Goal: Book appointment/travel/reservation

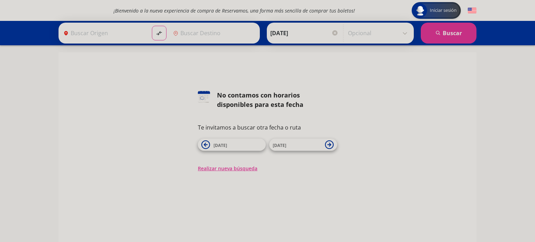
type input "[PERSON_NAME] de Querétaro, [GEOGRAPHIC_DATA]"
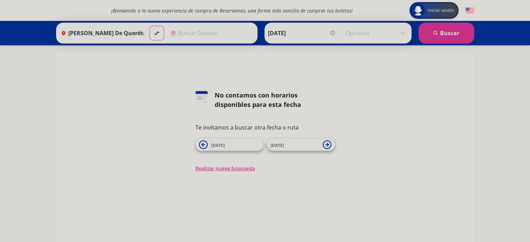
type input "[GEOGRAPHIC_DATA][PERSON_NAME], [GEOGRAPHIC_DATA]"
click at [250, 145] on span "[DATE]" at bounding box center [235, 145] width 49 height 8
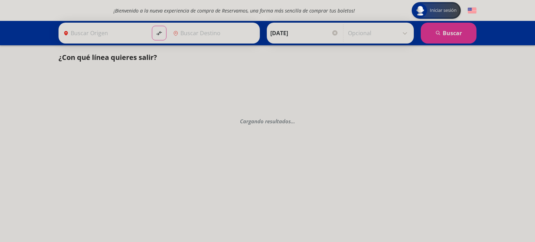
type input "[PERSON_NAME] de Querétaro, [GEOGRAPHIC_DATA]"
type input "[GEOGRAPHIC_DATA][PERSON_NAME], [GEOGRAPHIC_DATA]"
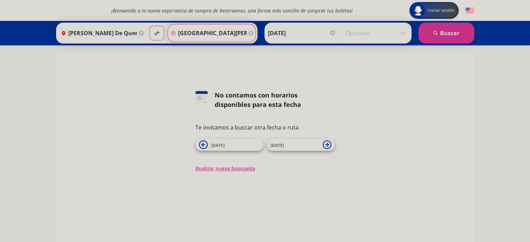
click at [222, 34] on input "[GEOGRAPHIC_DATA][PERSON_NAME], [GEOGRAPHIC_DATA]" at bounding box center [207, 32] width 79 height 17
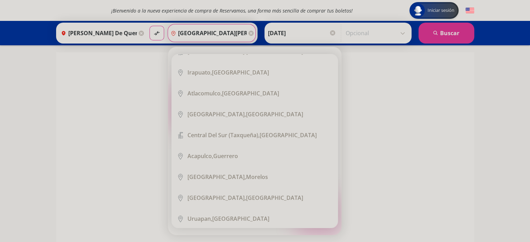
scroll to position [313, 0]
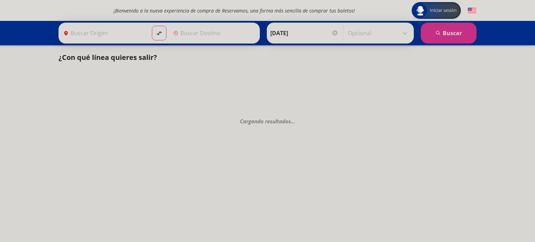
type input "[PERSON_NAME] de Querétaro, [GEOGRAPHIC_DATA]"
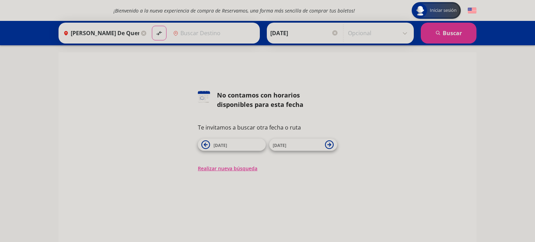
type input "[GEOGRAPHIC_DATA][PERSON_NAME], [GEOGRAPHIC_DATA]"
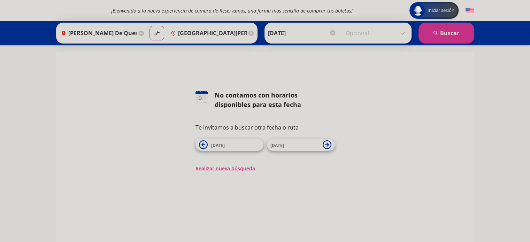
click at [224, 34] on input "[GEOGRAPHIC_DATA][PERSON_NAME], [GEOGRAPHIC_DATA]" at bounding box center [207, 32] width 79 height 17
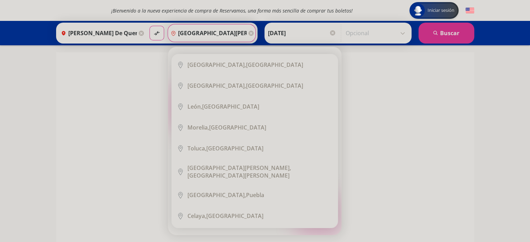
click at [248, 33] on icon at bounding box center [250, 33] width 5 height 5
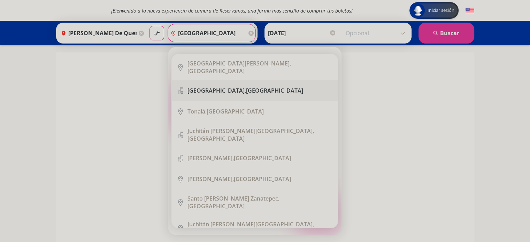
click at [196, 87] on b "[GEOGRAPHIC_DATA]," at bounding box center [216, 91] width 58 height 8
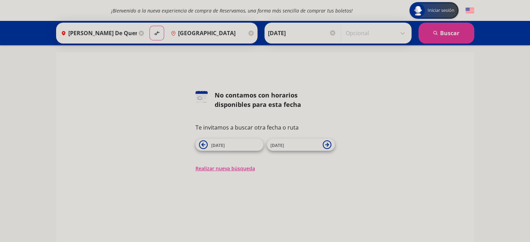
type input "[GEOGRAPHIC_DATA], [GEOGRAPHIC_DATA]"
click at [304, 35] on input "[DATE]" at bounding box center [302, 32] width 68 height 17
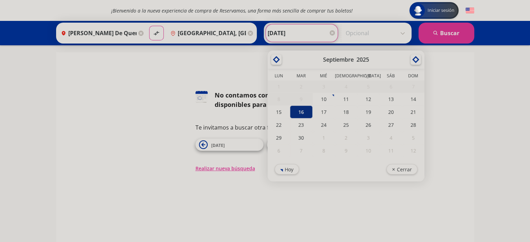
click at [300, 110] on div "16" at bounding box center [301, 111] width 22 height 13
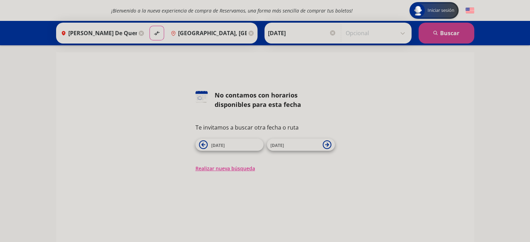
click at [446, 33] on button "search [GEOGRAPHIC_DATA]" at bounding box center [446, 33] width 56 height 21
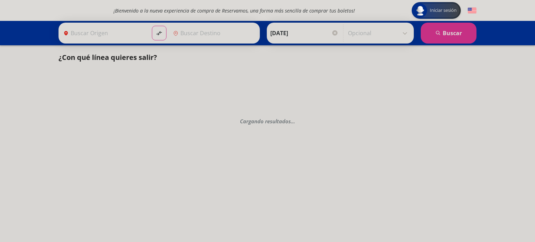
type input "[PERSON_NAME] de Querétaro, [GEOGRAPHIC_DATA]"
type input "[GEOGRAPHIC_DATA], [GEOGRAPHIC_DATA]"
type input "[PERSON_NAME] de Querétaro, [GEOGRAPHIC_DATA]"
type input "[GEOGRAPHIC_DATA][PERSON_NAME], [GEOGRAPHIC_DATA]"
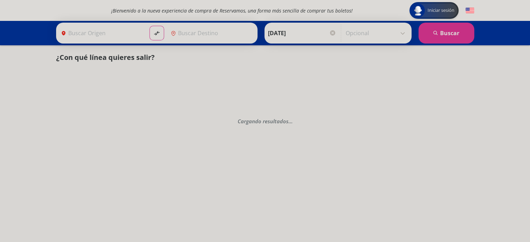
type input "[PERSON_NAME] de Querétaro, [GEOGRAPHIC_DATA]"
type input "[GEOGRAPHIC_DATA], [GEOGRAPHIC_DATA]"
